Goal: Complete application form: Complete application form

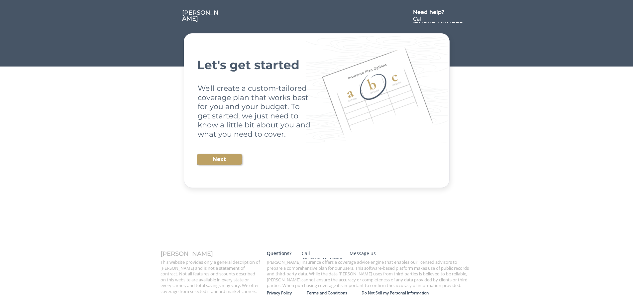
click at [228, 157] on button "Next" at bounding box center [219, 159] width 45 height 11
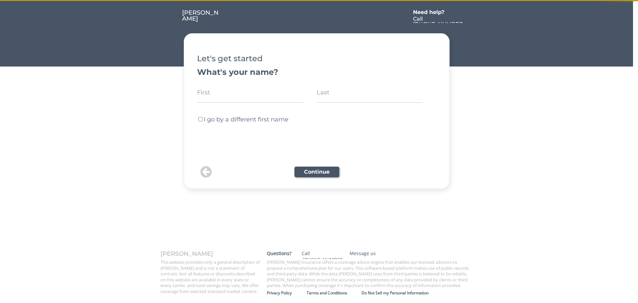
click at [214, 92] on input "input" at bounding box center [250, 92] width 106 height 21
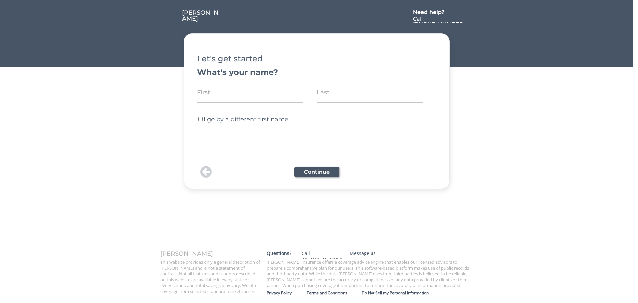
type input "[PERSON_NAME]"
click at [351, 95] on input "input" at bounding box center [370, 92] width 106 height 21
type input "[PERSON_NAME]"
click at [315, 176] on button "Continue" at bounding box center [317, 172] width 45 height 11
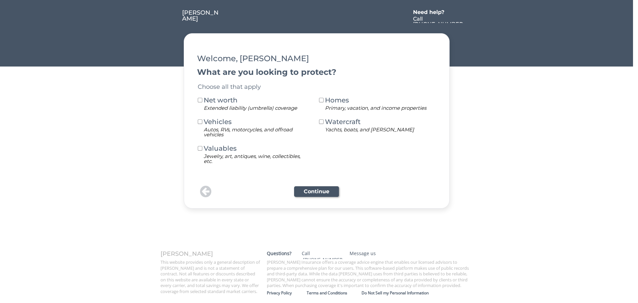
click at [222, 120] on div "Vehicles" at bounding box center [222, 121] width 37 height 7
click at [323, 195] on button "Continue" at bounding box center [316, 191] width 45 height 11
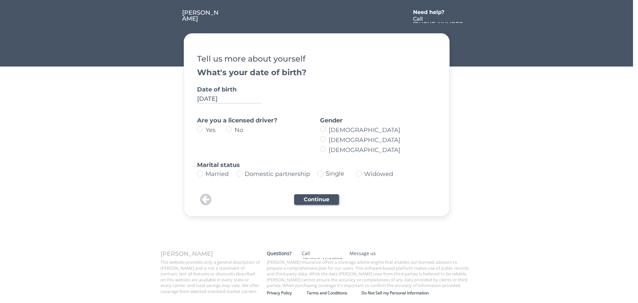
type input "[DATE]"
click at [204, 130] on label "Yes" at bounding box center [215, 130] width 22 height 6
click at [196, 130] on input "Yes" at bounding box center [194, 129] width 4 height 4
radio input "true"
click at [338, 139] on label "[DEMOGRAPHIC_DATA]" at bounding box center [380, 140] width 106 height 6
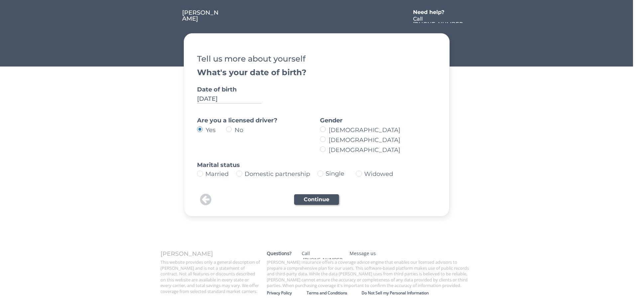
click at [319, 131] on input "[DEMOGRAPHIC_DATA]" at bounding box center [317, 129] width 4 height 4
radio input "true"
click at [215, 176] on div "Married" at bounding box center [219, 174] width 29 height 6
type input "Married"
click at [329, 200] on button "Continue" at bounding box center [316, 199] width 45 height 11
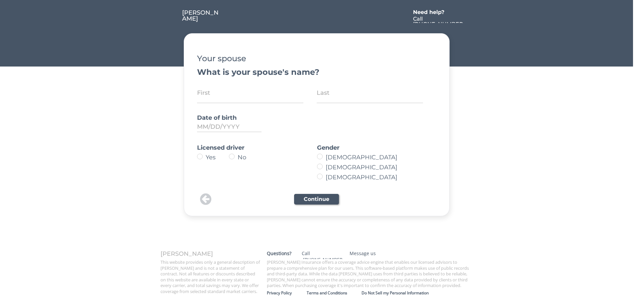
click at [224, 95] on input "input" at bounding box center [250, 92] width 106 height 21
type input "[PERSON_NAME]"
type input "[DATE]"
click at [208, 160] on label "Yes" at bounding box center [217, 157] width 26 height 6
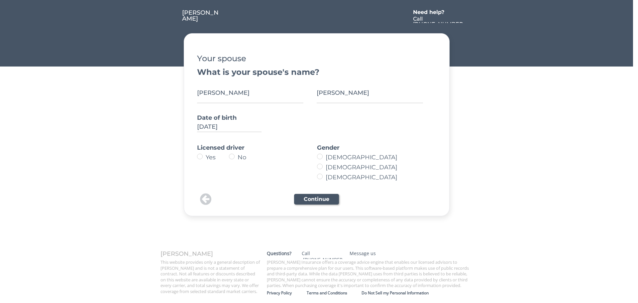
click at [196, 159] on input "Yes" at bounding box center [194, 156] width 4 height 4
radio input "true"
click at [338, 160] on label "[DEMOGRAPHIC_DATA]" at bounding box center [374, 157] width 101 height 6
click at [316, 159] on input "[DEMOGRAPHIC_DATA]" at bounding box center [314, 156] width 4 height 4
radio input "true"
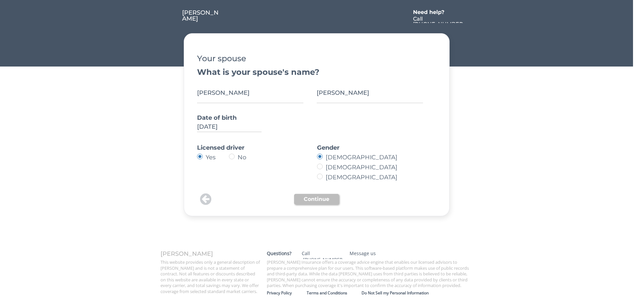
drag, startPoint x: 320, startPoint y: 195, endPoint x: 320, endPoint y: 200, distance: 5.4
click at [320, 196] on button "Continue" at bounding box center [316, 199] width 45 height 11
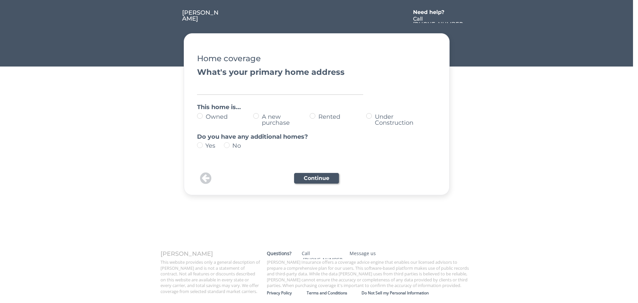
click at [208, 88] on input "input" at bounding box center [280, 87] width 166 height 13
type input "[STREET_ADDRESS]"
click at [309, 118] on label "A new purchase" at bounding box center [285, 120] width 50 height 12
click at [196, 118] on input "A new purchase" at bounding box center [194, 116] width 4 height 4
radio input "true"
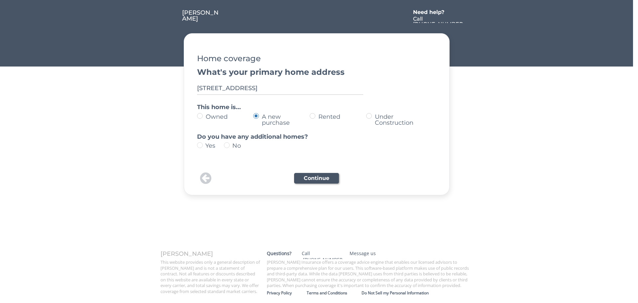
click at [231, 145] on div "No" at bounding box center [237, 146] width 27 height 9
type input "no"
click at [269, 92] on input "input" at bounding box center [280, 87] width 166 height 13
type input "[STREET_ADDRESS]"
click at [315, 178] on button "Continue" at bounding box center [316, 178] width 45 height 11
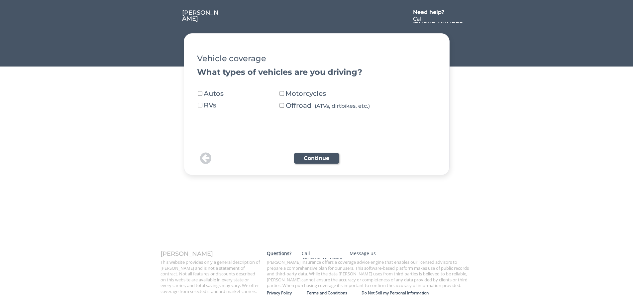
click at [215, 95] on div "Autos" at bounding box center [222, 93] width 37 height 7
click at [319, 156] on button "Continue" at bounding box center [316, 158] width 45 height 11
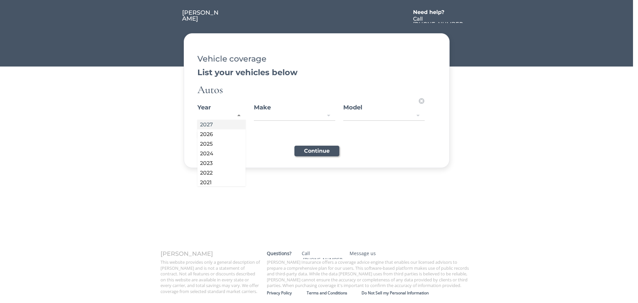
click at [219, 116] on div at bounding box center [221, 115] width 48 height 9
click at [281, 115] on div at bounding box center [294, 115] width 81 height 9
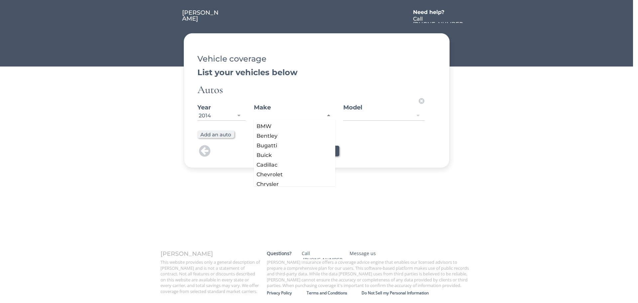
scroll to position [100, 0]
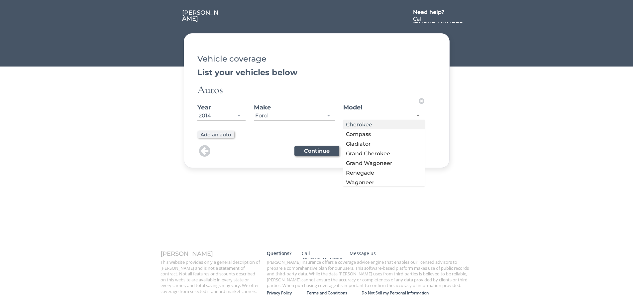
click at [406, 112] on div at bounding box center [383, 115] width 81 height 9
click at [329, 90] on div "Autos" at bounding box center [316, 89] width 239 height 11
click at [329, 117] on div "Ford" at bounding box center [294, 115] width 81 height 9
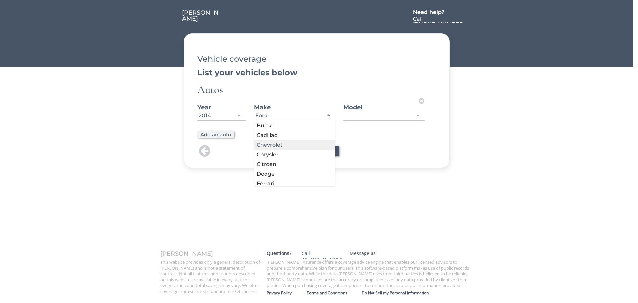
scroll to position [100, 0]
click at [272, 170] on div "[PERSON_NAME] Need help? Call [PHONE_NUMBER] Let's get started We'll create a c…" at bounding box center [319, 151] width 638 height 303
click at [409, 116] on div "Cherokee Compass Gladiator Grand Cherokee Grand Wagoneer Renegade Wagoneer Wago…" at bounding box center [383, 116] width 81 height 10
click at [416, 115] on div at bounding box center [383, 115] width 81 height 9
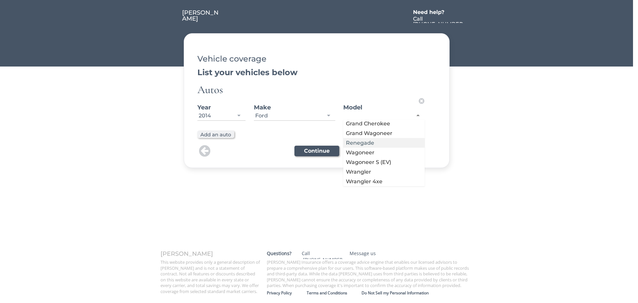
scroll to position [0, 0]
click at [269, 115] on div "Ford" at bounding box center [294, 115] width 81 height 9
click at [423, 115] on div at bounding box center [383, 115] width 81 height 9
drag, startPoint x: 421, startPoint y: 117, endPoint x: 334, endPoint y: 119, distance: 86.8
click at [418, 117] on div at bounding box center [383, 115] width 81 height 9
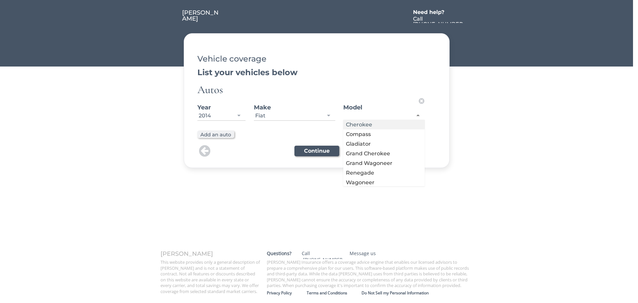
click at [308, 121] on div "Year [DATE] 2014 2027 2026 2025 2024 2023 2022 2021 2020 2019 2018 2017 2016 20…" at bounding box center [311, 113] width 228 height 32
click at [308, 119] on div "Fiat" at bounding box center [294, 115] width 81 height 9
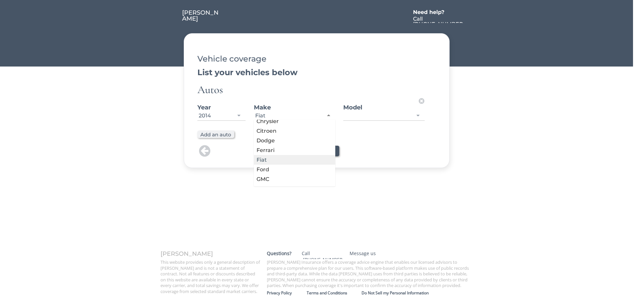
drag, startPoint x: 243, startPoint y: 193, endPoint x: 252, endPoint y: 146, distance: 47.8
click at [241, 189] on div "[PERSON_NAME] Need help? Call [PHONE_NUMBER] Let's get started We'll create a c…" at bounding box center [319, 151] width 638 height 303
click at [274, 116] on div "Fiat" at bounding box center [294, 115] width 81 height 9
click at [418, 114] on div at bounding box center [383, 115] width 81 height 9
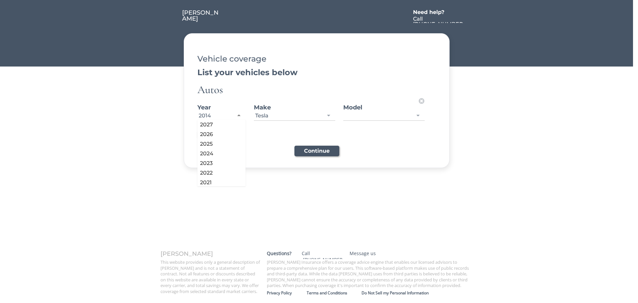
click at [220, 116] on div "2014" at bounding box center [221, 115] width 48 height 9
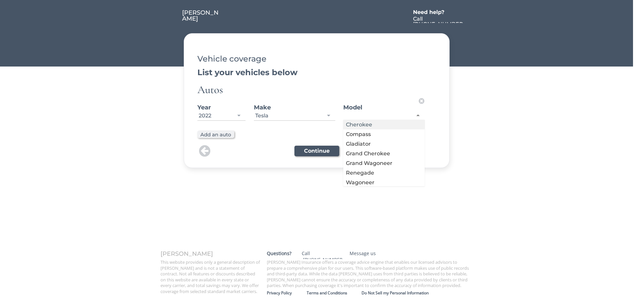
click at [382, 119] on div at bounding box center [383, 115] width 81 height 9
click at [422, 99] on button at bounding box center [422, 101] width 8 height 7
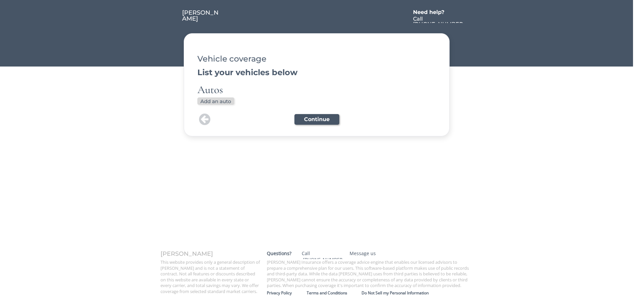
click at [213, 100] on button "Add an auto" at bounding box center [215, 100] width 37 height 7
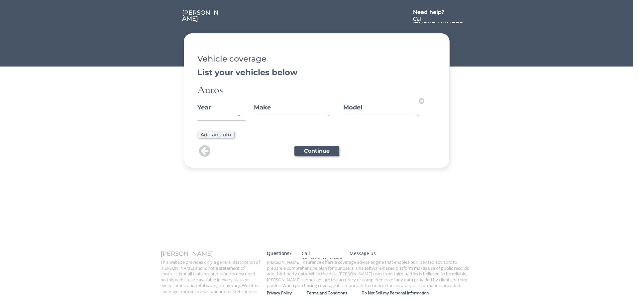
click at [232, 120] on div "2027 2026 2025 2024 2023 2022 2021 2020 2019 2018 2017 2016 2015 2014 2013 2012…" at bounding box center [221, 116] width 48 height 10
click at [233, 117] on div "2027 2026 2025 2024 2023 2022 2021 2020 2019 2018 2017 2016 2015 2014 2013 2012…" at bounding box center [221, 116] width 48 height 10
click at [238, 116] on div at bounding box center [221, 115] width 48 height 9
click at [302, 122] on div "Year [DATE] 2014 2027 2026 2025 2024 2023 2022 2021 2020 2019 2018 2017 2016 20…" at bounding box center [311, 113] width 228 height 32
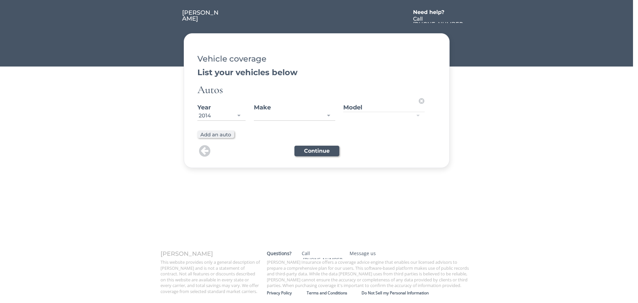
click at [311, 116] on div at bounding box center [294, 115] width 81 height 9
click at [367, 114] on div at bounding box center [383, 115] width 81 height 9
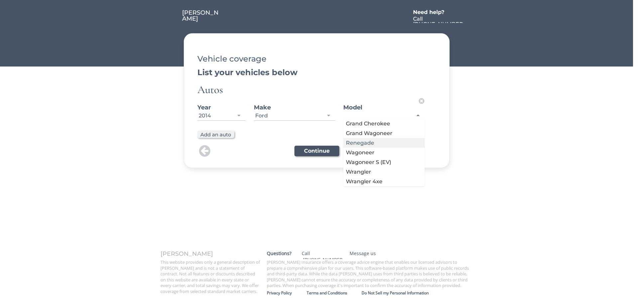
scroll to position [0, 0]
click at [246, 152] on div at bounding box center [254, 151] width 80 height 12
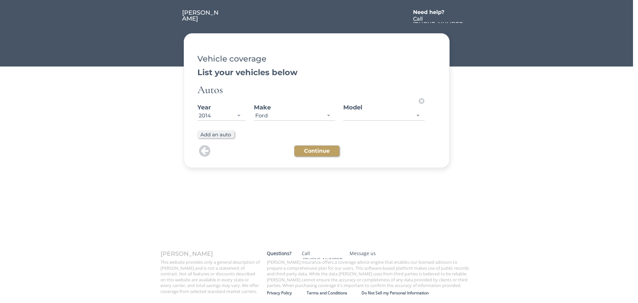
click at [318, 149] on button "Continue" at bounding box center [317, 151] width 45 height 11
click at [421, 100] on button at bounding box center [422, 101] width 8 height 7
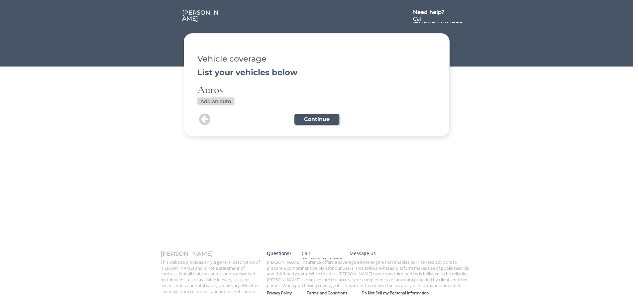
click at [220, 103] on button "Add an auto" at bounding box center [215, 100] width 37 height 7
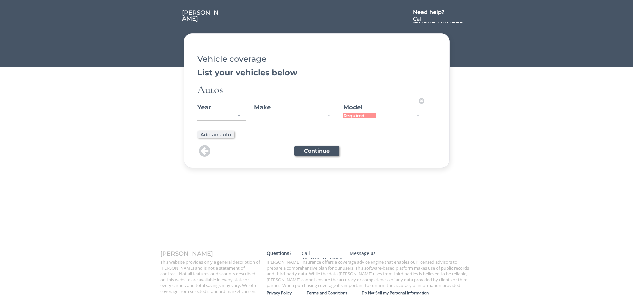
click at [237, 117] on div at bounding box center [221, 115] width 48 height 9
drag, startPoint x: 157, startPoint y: 140, endPoint x: 167, endPoint y: 142, distance: 9.9
click at [158, 140] on div "[PERSON_NAME] Need help? Call [PHONE_NUMBER] Let's get started We'll create a c…" at bounding box center [316, 84] width 633 height 169
